Goal: Information Seeking & Learning: Learn about a topic

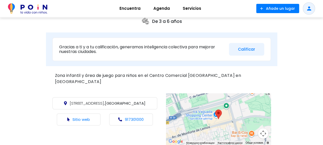
scroll to position [154, 0]
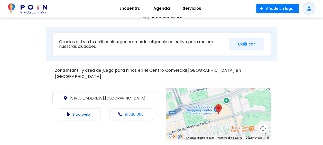
click at [84, 112] on link "Sitio web" at bounding box center [81, 114] width 17 height 5
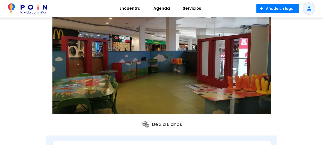
scroll to position [0, 0]
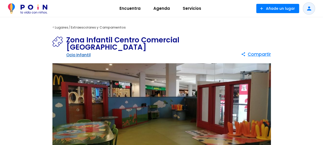
click at [78, 52] on link "Ocio Infantil" at bounding box center [78, 54] width 24 height 5
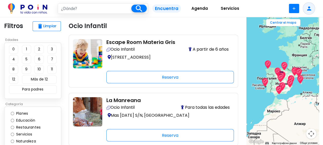
click at [13, 60] on button "4" at bounding box center [13, 59] width 9 height 9
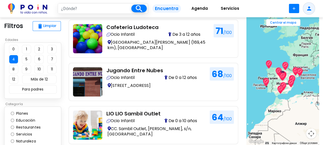
scroll to position [514, 0]
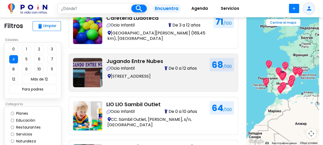
click at [88, 75] on img at bounding box center [87, 72] width 29 height 29
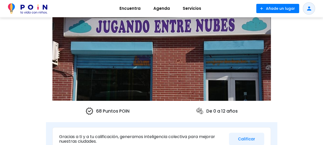
scroll to position [51, 0]
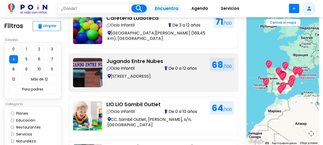
click at [128, 74] on p "[STREET_ADDRESS]" at bounding box center [155, 76] width 99 height 7
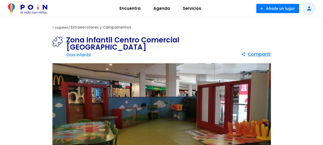
click at [97, 27] on link "Extraescolares y Campamentos" at bounding box center [101, 27] width 61 height 5
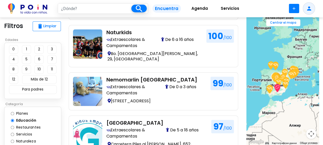
scroll to position [309, 0]
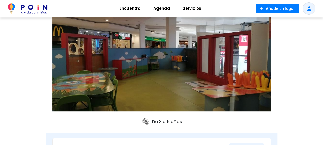
scroll to position [51, 0]
